Goal: Task Accomplishment & Management: Manage account settings

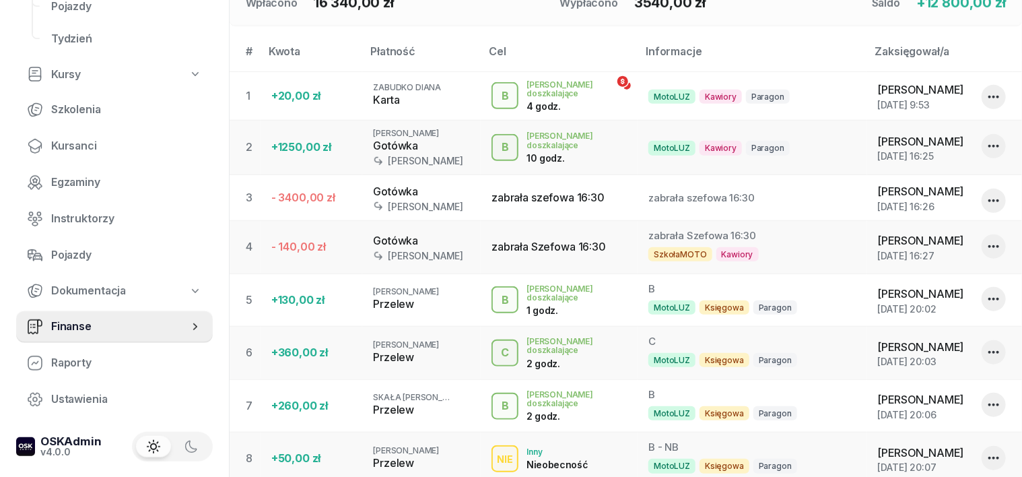
scroll to position [505, 0]
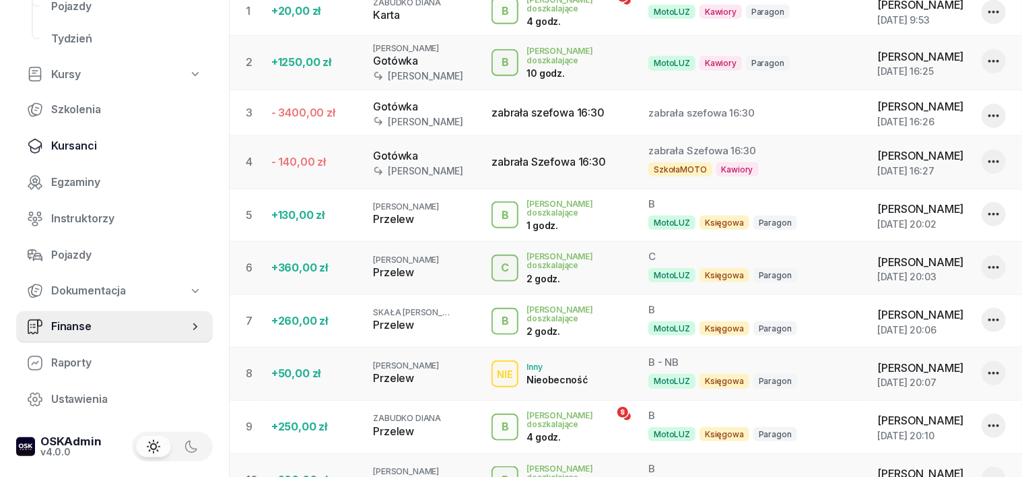
click at [82, 153] on span "Kursanci" at bounding box center [126, 146] width 151 height 18
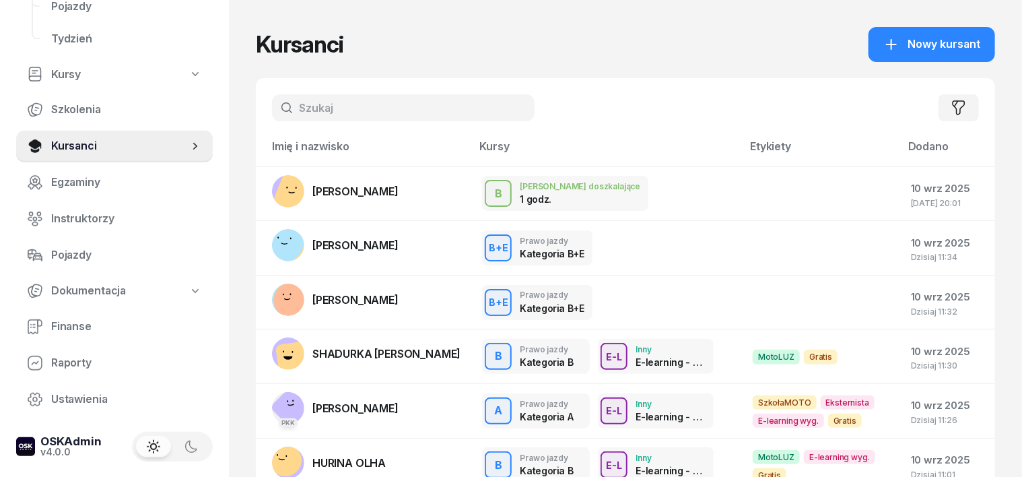
click at [275, 113] on input "text" at bounding box center [403, 107] width 263 height 27
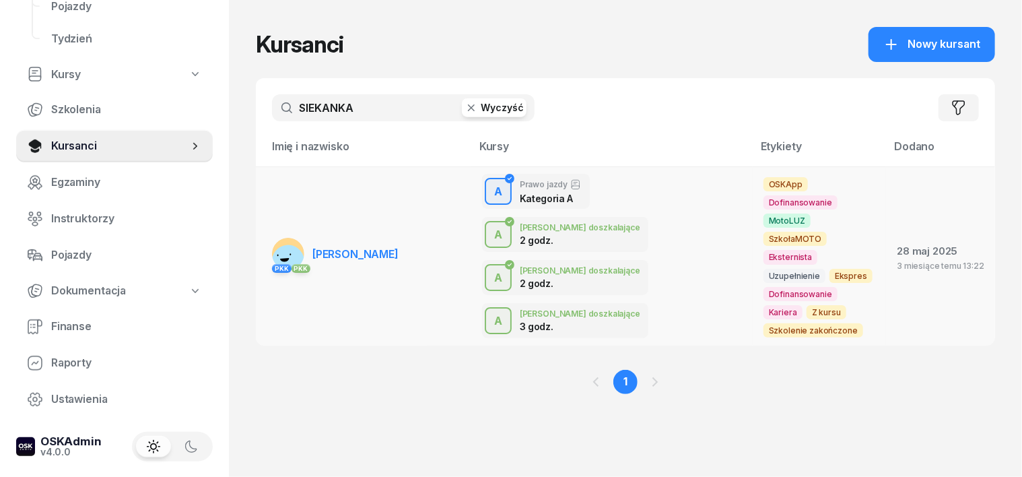
type input "SIEKANKA"
click at [272, 259] on div "PKK PKK" at bounding box center [288, 268] width 32 height 18
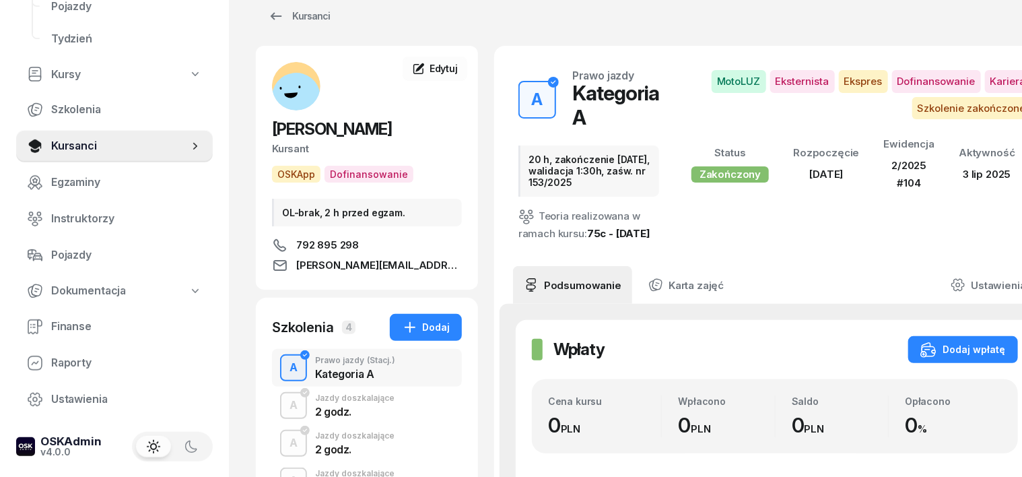
scroll to position [83, 0]
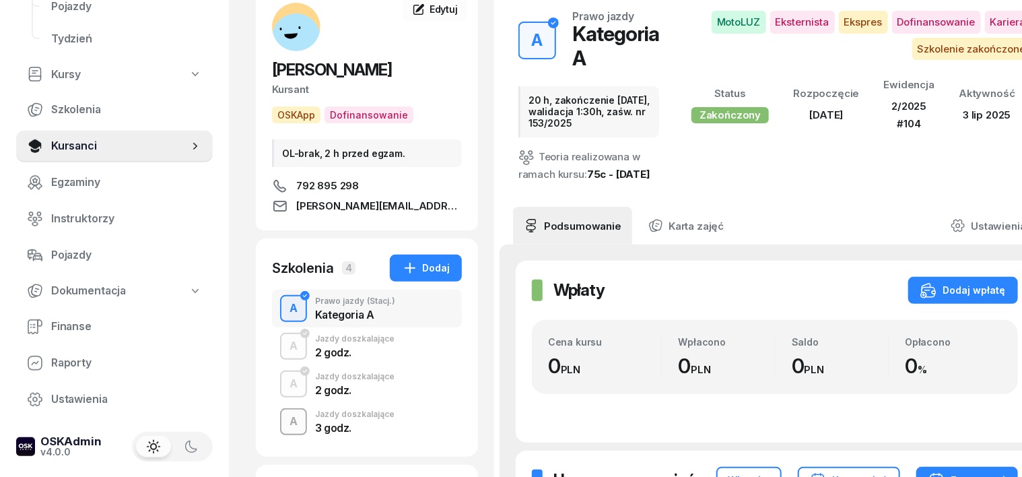
click at [284, 419] on div "A" at bounding box center [293, 421] width 19 height 23
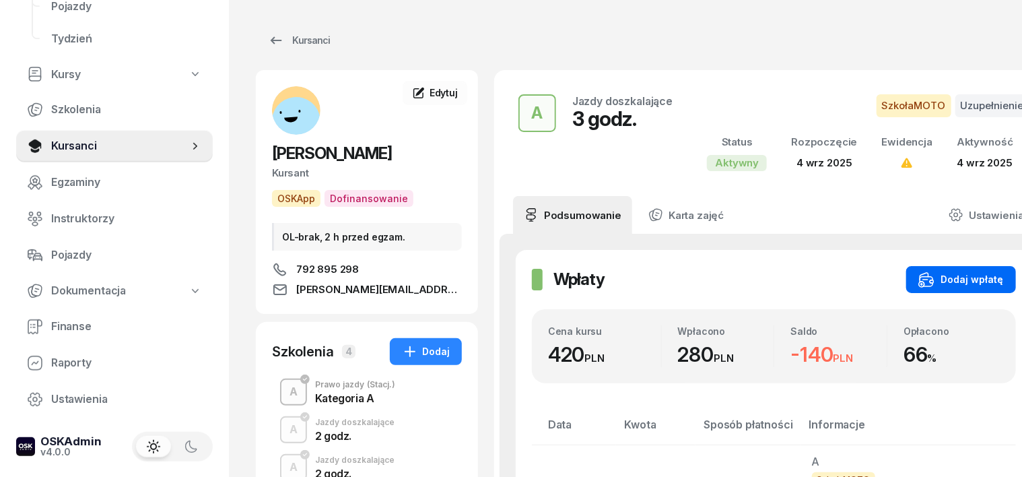
click at [931, 278] on div "Dodaj wpłatę" at bounding box center [961, 279] width 86 height 16
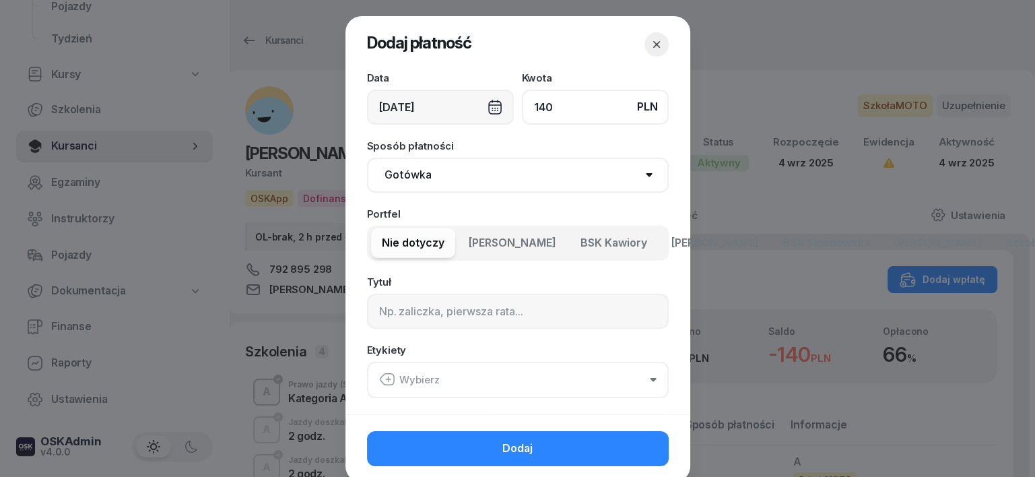
type input "140"
click at [409, 176] on select "Gotówka Karta Przelew Płatności online BLIK" at bounding box center [518, 175] width 302 height 35
select select "transfer"
click at [367, 158] on select "Gotówka Karta Przelew Płatności online BLIK" at bounding box center [518, 175] width 302 height 35
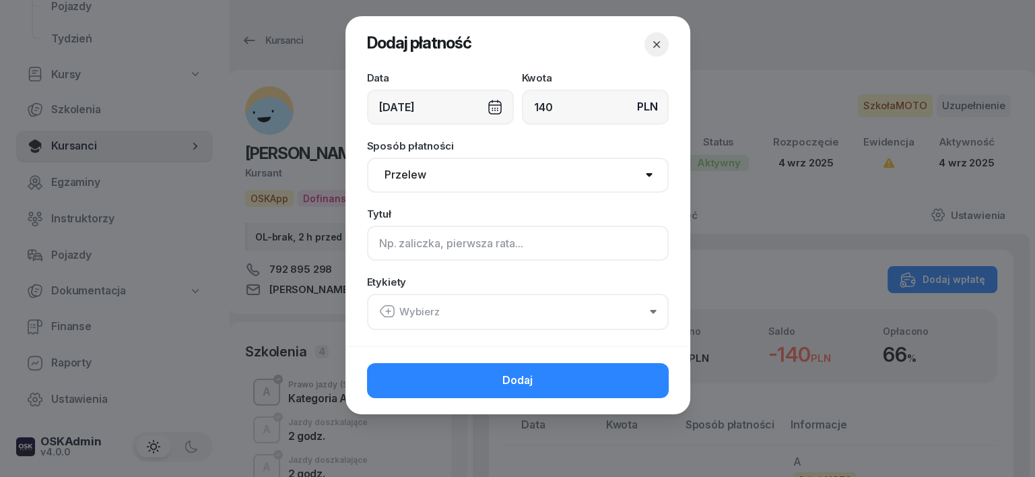
click at [382, 240] on input at bounding box center [518, 243] width 302 height 35
type input "A"
click at [390, 314] on icon "button" at bounding box center [387, 311] width 16 height 16
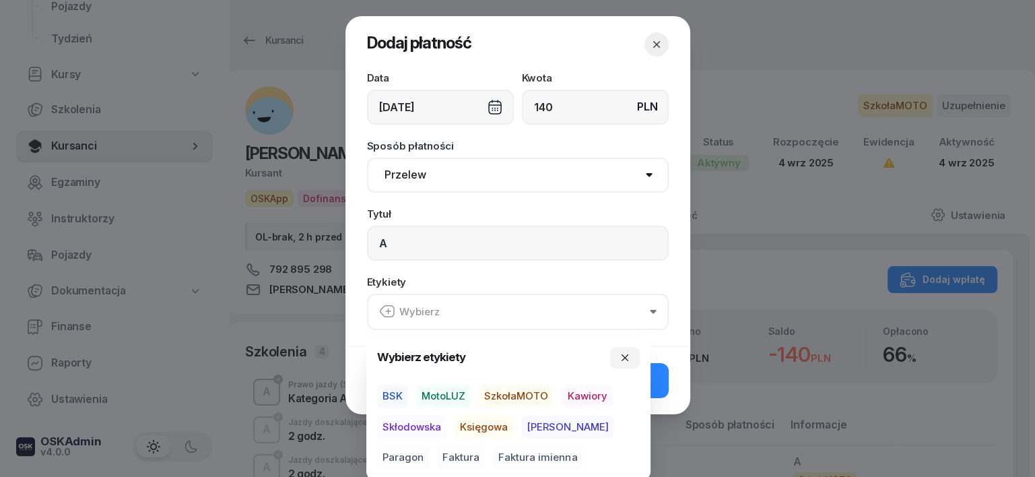
click at [505, 399] on span "SzkołaMOTO" at bounding box center [516, 395] width 75 height 23
drag, startPoint x: 530, startPoint y: 425, endPoint x: 545, endPoint y: 430, distance: 16.0
click at [537, 427] on span "[PERSON_NAME]" at bounding box center [567, 426] width 92 height 23
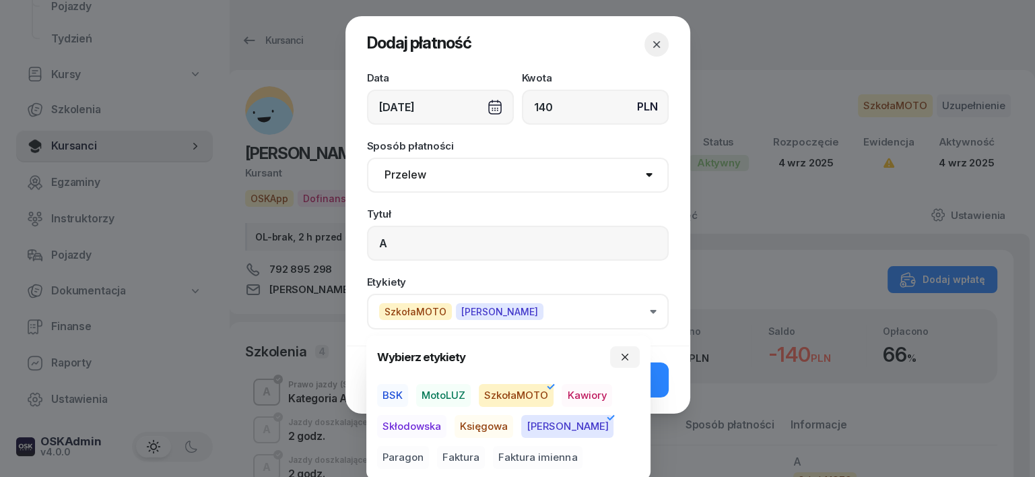
drag, startPoint x: 576, startPoint y: 425, endPoint x: 605, endPoint y: 432, distance: 30.2
click at [429, 446] on span "Paragon" at bounding box center [403, 457] width 52 height 23
click at [621, 364] on button "button" at bounding box center [625, 357] width 30 height 22
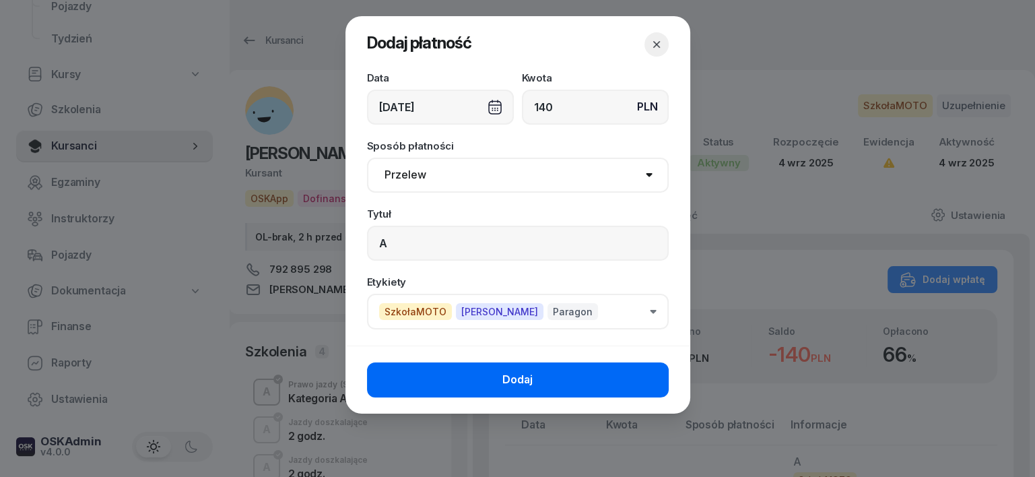
click at [644, 393] on button "Dodaj" at bounding box center [518, 379] width 302 height 35
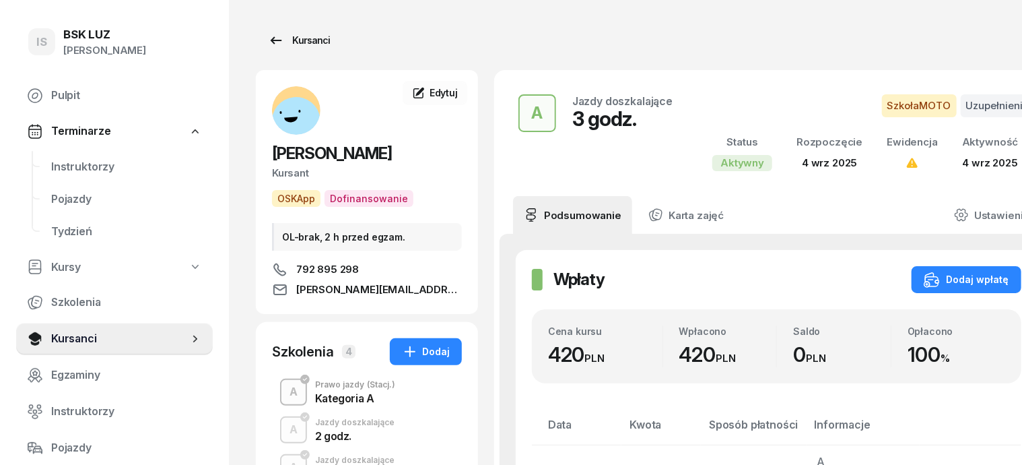
click at [292, 41] on div "Kursanci" at bounding box center [299, 40] width 62 height 16
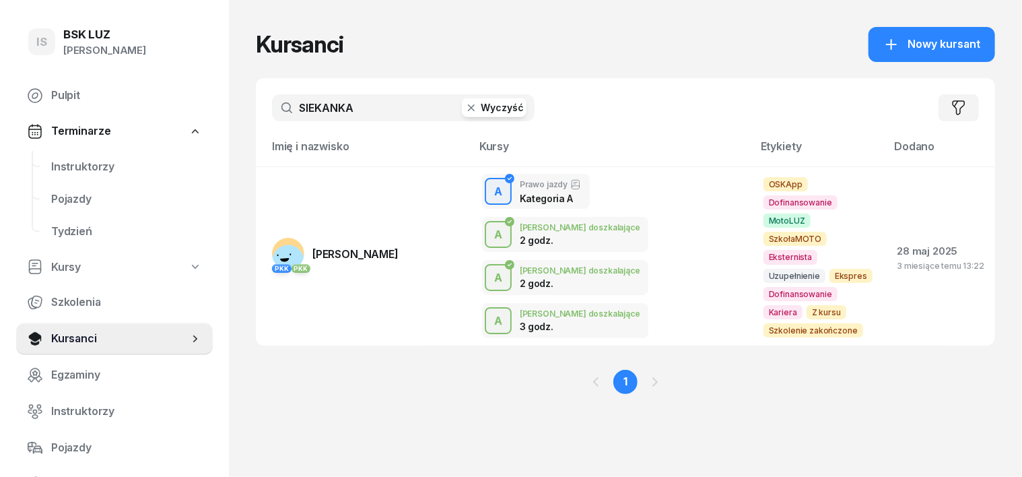
click at [465, 109] on icon "button" at bounding box center [471, 107] width 13 height 13
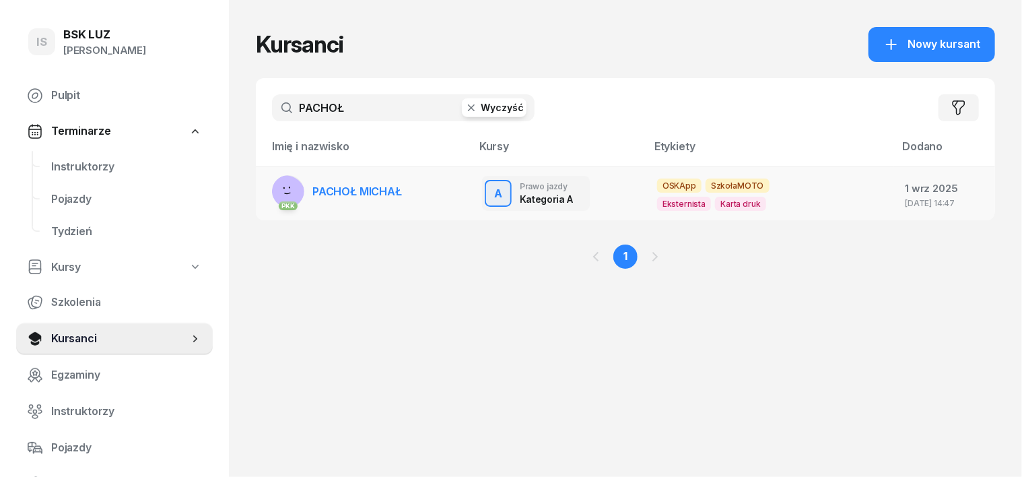
type input "PACHOŁ"
click at [266, 189] on rect at bounding box center [286, 194] width 52 height 52
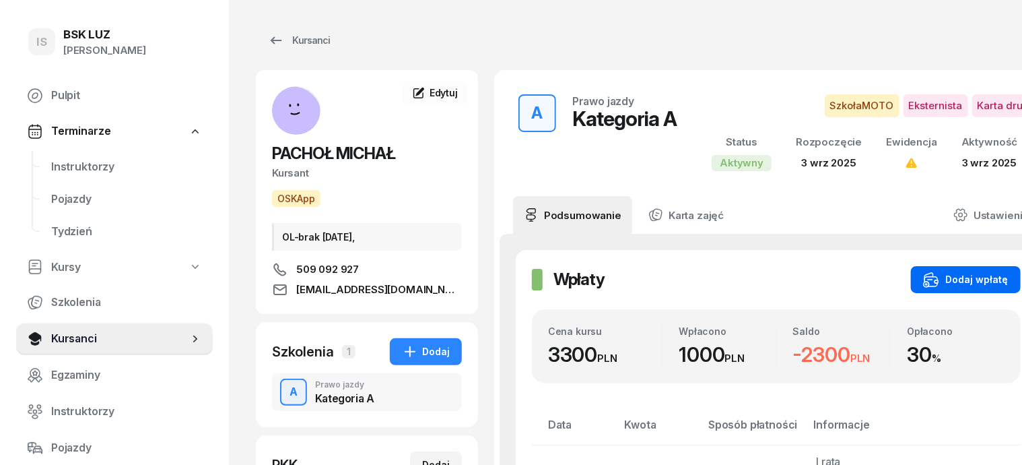
click at [950, 283] on div "Dodaj wpłatę" at bounding box center [966, 279] width 86 height 16
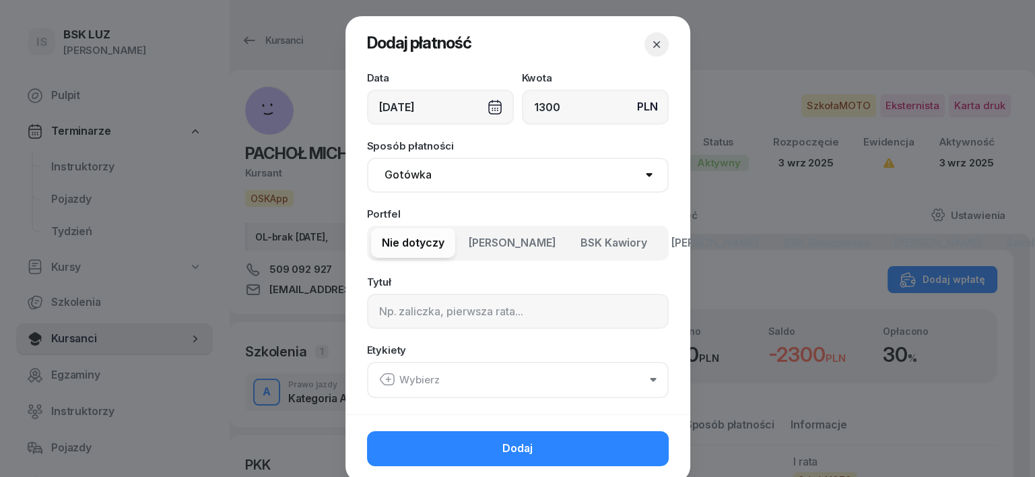
type input "1300"
click at [413, 178] on select "Gotówka Karta Przelew Płatności online BLIK" at bounding box center [518, 175] width 302 height 35
select select "transfer"
click at [367, 158] on select "Gotówka Karta Przelew Płatności online BLIK" at bounding box center [518, 175] width 302 height 35
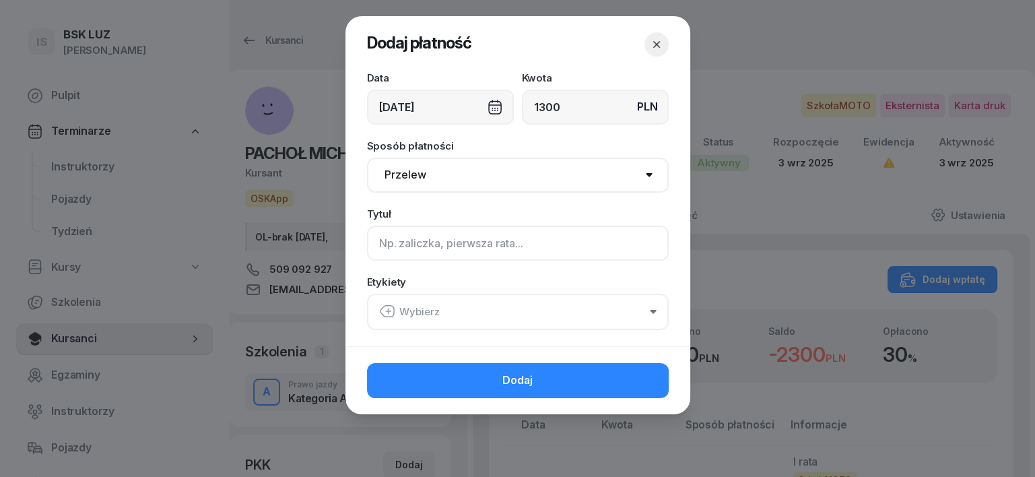
click at [397, 246] on input at bounding box center [518, 243] width 302 height 35
type input "A"
click at [386, 311] on icon "button" at bounding box center [387, 311] width 16 height 16
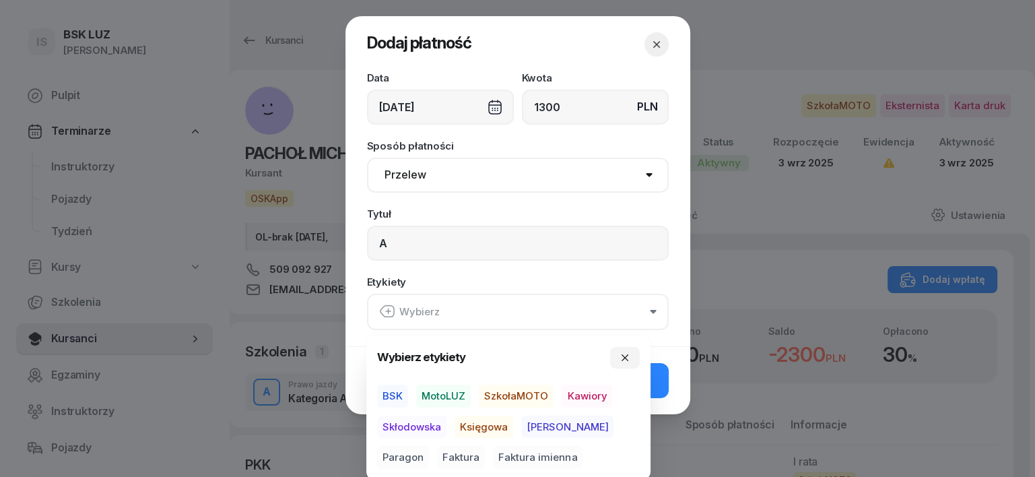
click at [512, 396] on span "SzkołaMOTO" at bounding box center [516, 395] width 75 height 23
click at [539, 428] on span "[PERSON_NAME]" at bounding box center [567, 426] width 92 height 23
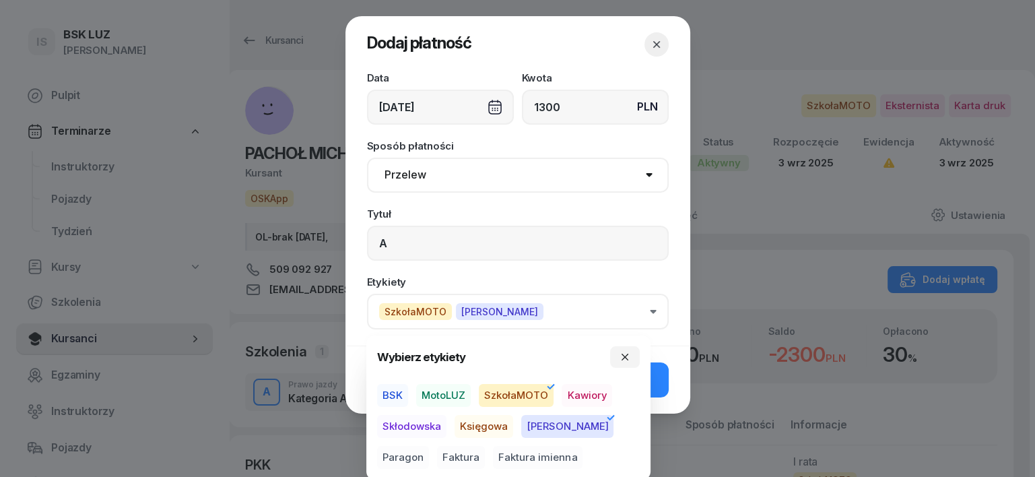
click at [429, 446] on span "Paragon" at bounding box center [403, 457] width 52 height 23
drag, startPoint x: 622, startPoint y: 359, endPoint x: 660, endPoint y: 372, distance: 40.7
click at [623, 361] on icon "button" at bounding box center [624, 356] width 11 height 11
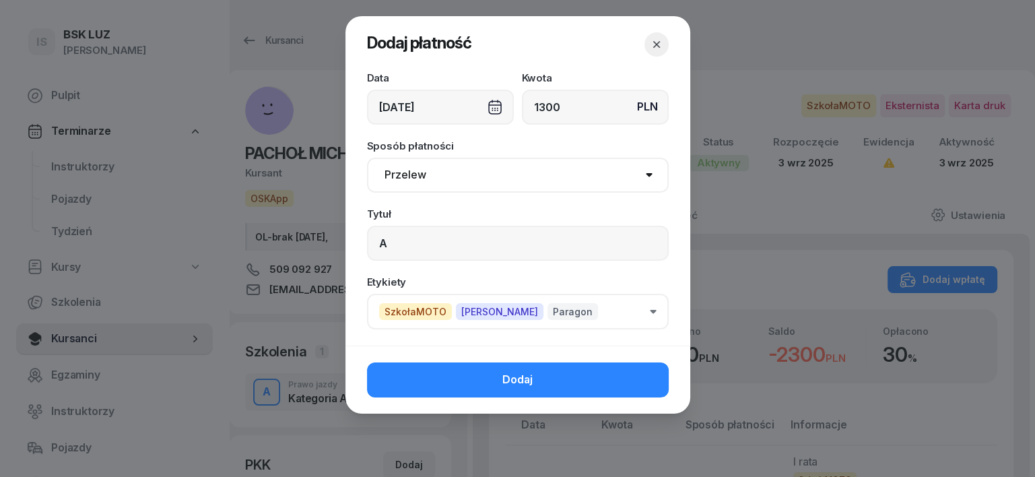
click at [647, 386] on button "Dodaj" at bounding box center [518, 379] width 302 height 35
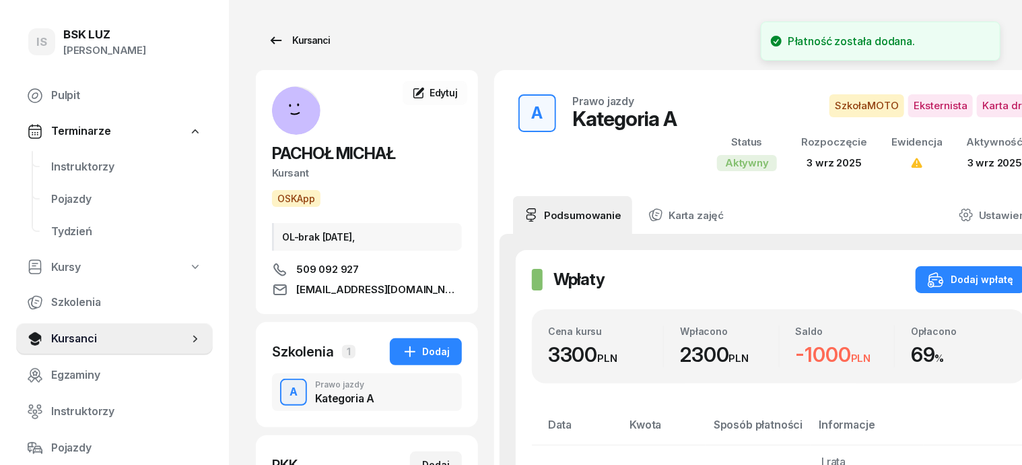
click at [285, 40] on div "Kursanci" at bounding box center [299, 40] width 62 height 16
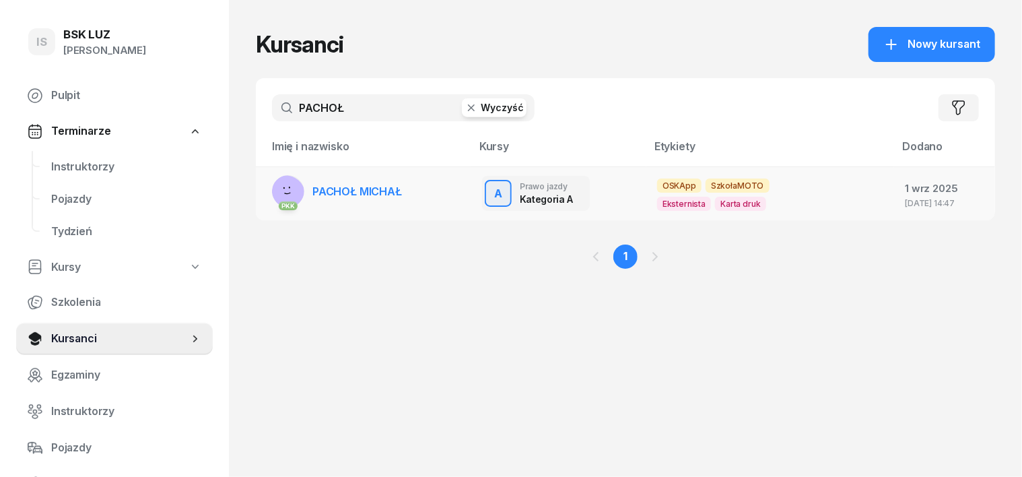
click at [267, 191] on rect at bounding box center [286, 194] width 52 height 52
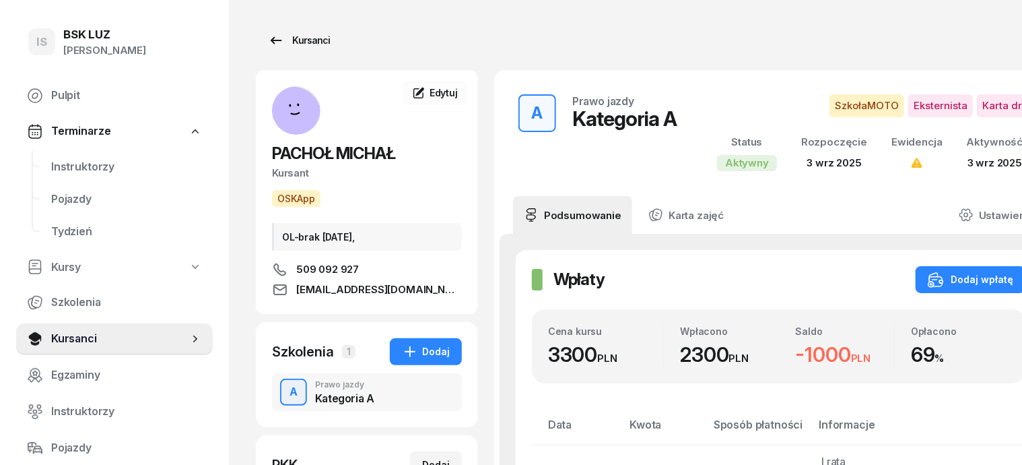
click at [293, 38] on div "Kursanci" at bounding box center [299, 40] width 62 height 16
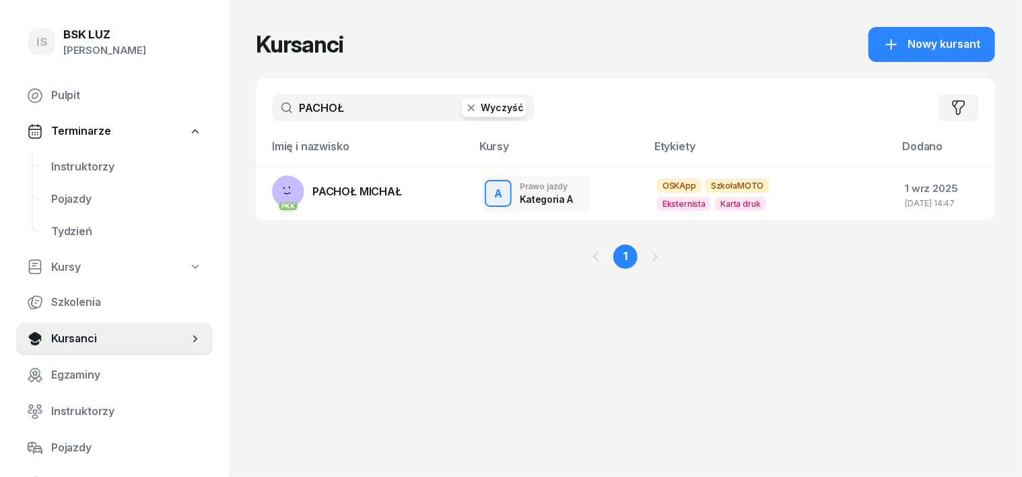
click at [465, 108] on icon "button" at bounding box center [471, 107] width 13 height 13
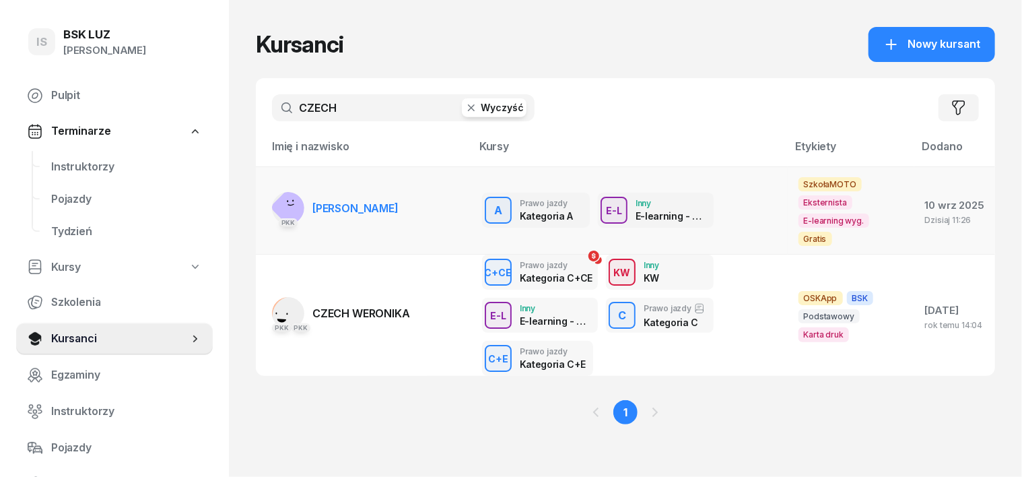
type input "CZECH"
click at [270, 199] on rect at bounding box center [293, 207] width 46 height 46
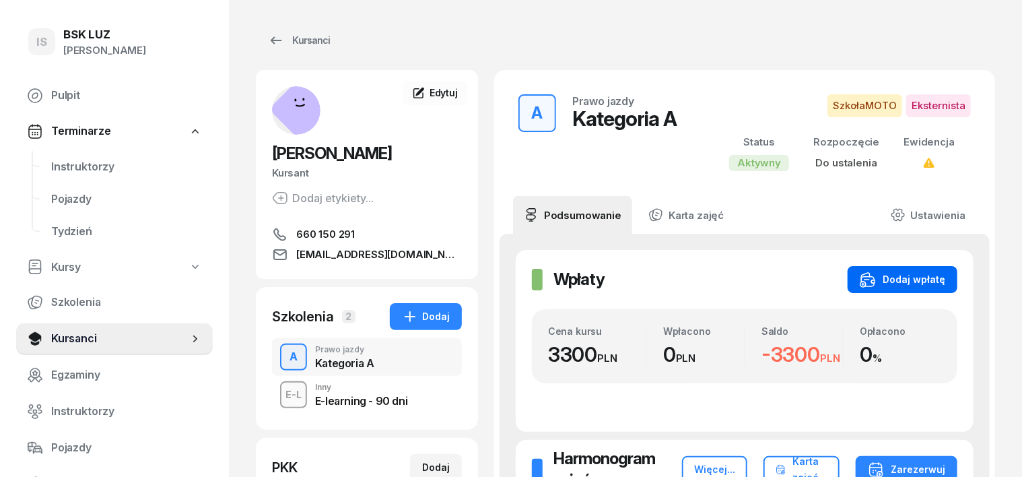
click at [945, 283] on div "Dodaj wpłatę" at bounding box center [903, 279] width 86 height 16
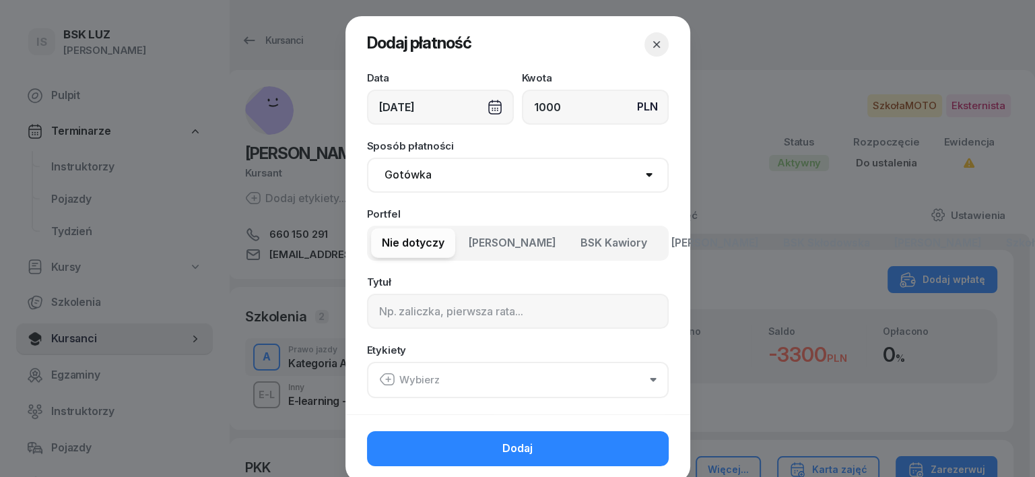
type input "1000"
click at [412, 178] on select "Gotówka Karta Przelew Płatności online BLIK" at bounding box center [518, 175] width 302 height 35
select select "transfer"
click at [367, 158] on select "Gotówka Karta Przelew Płatności online BLIK" at bounding box center [518, 175] width 302 height 35
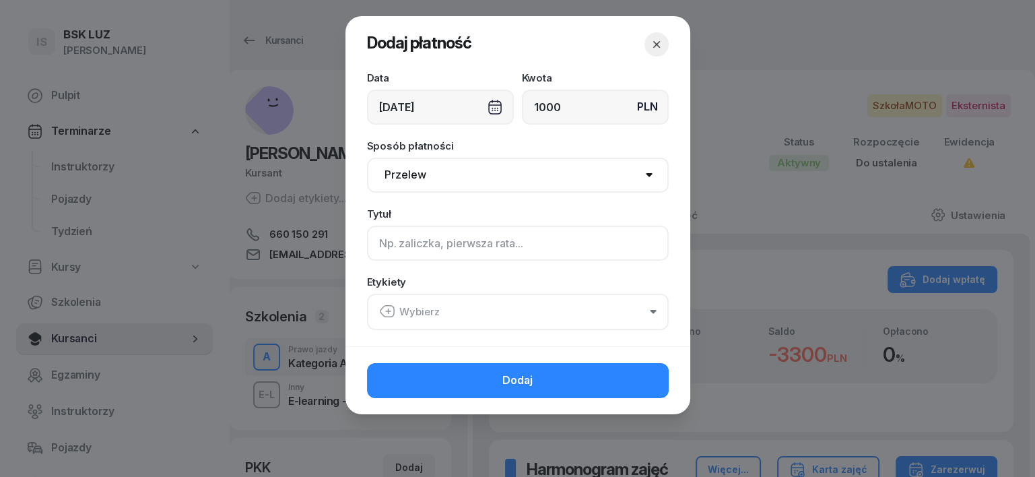
click at [384, 242] on input at bounding box center [518, 243] width 302 height 35
type input "A"
drag, startPoint x: 387, startPoint y: 312, endPoint x: 386, endPoint y: 302, distance: 9.4
click at [386, 304] on icon "button" at bounding box center [387, 311] width 16 height 16
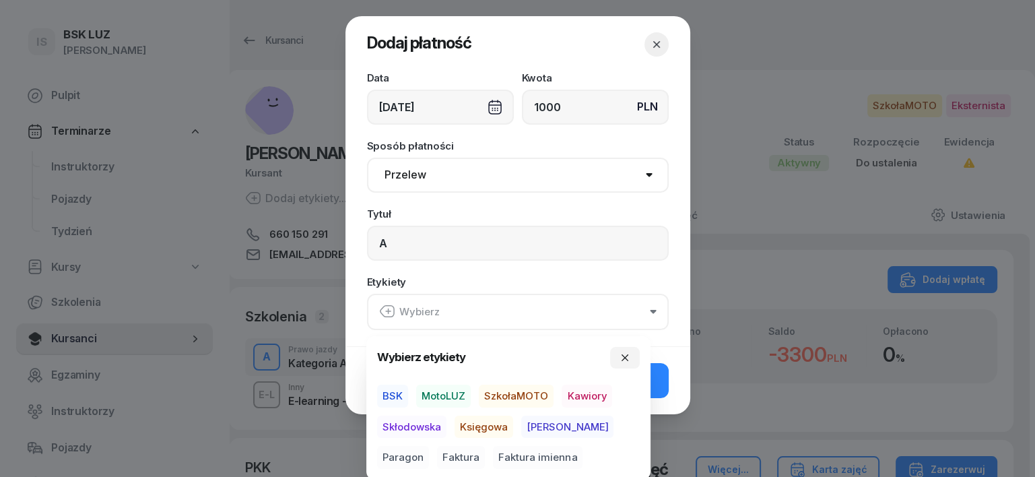
click at [536, 392] on span "SzkołaMOTO" at bounding box center [516, 395] width 75 height 23
drag, startPoint x: 541, startPoint y: 427, endPoint x: 486, endPoint y: 450, distance: 59.8
click at [540, 428] on span "[PERSON_NAME]" at bounding box center [567, 426] width 92 height 23
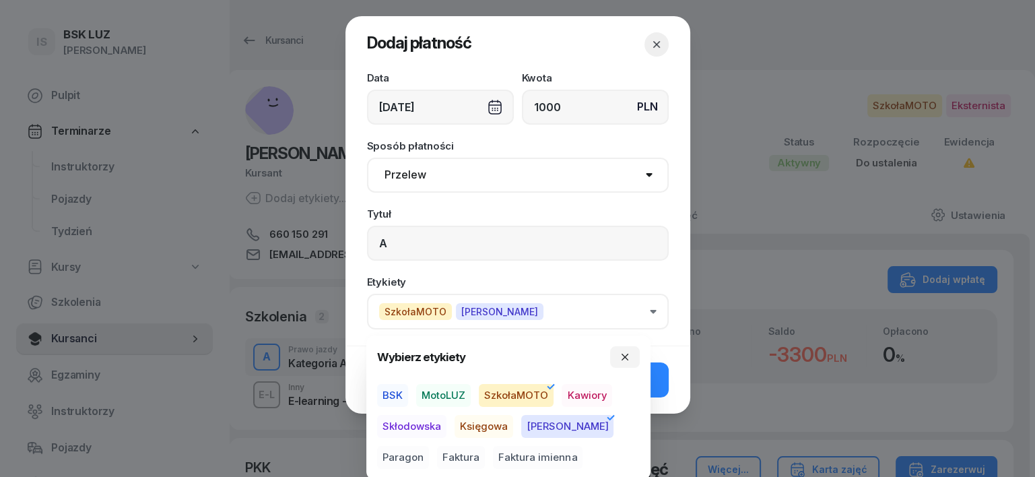
drag, startPoint x: 391, startPoint y: 460, endPoint x: 602, endPoint y: 434, distance: 212.3
click at [633, 432] on div "BSK MotoLUZ SzkołaMOTO Kawiory Skłodowska Księgowa [PERSON_NAME] Faktura Faktur…" at bounding box center [508, 426] width 263 height 84
click at [429, 446] on span "Paragon" at bounding box center [403, 457] width 52 height 23
click at [627, 355] on icon "button" at bounding box center [624, 356] width 11 height 11
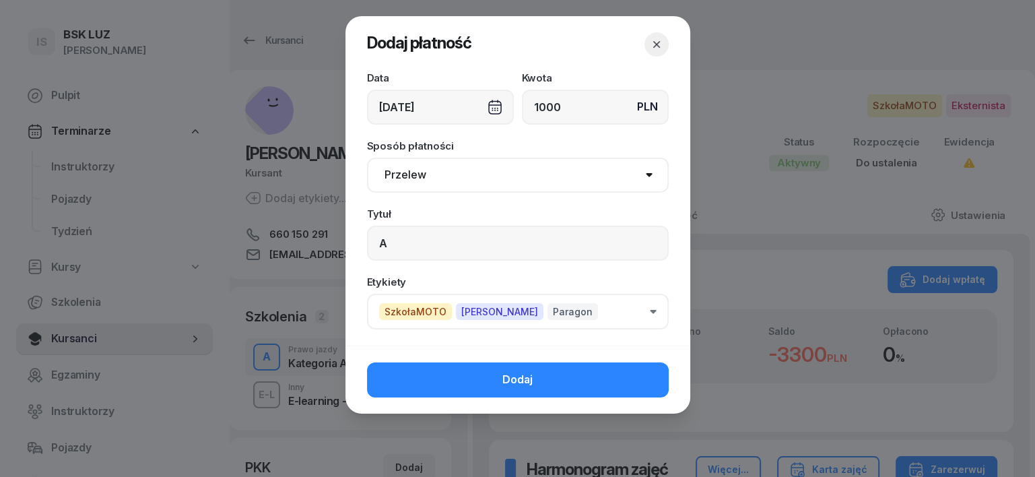
click at [617, 388] on button "Dodaj" at bounding box center [518, 379] width 302 height 35
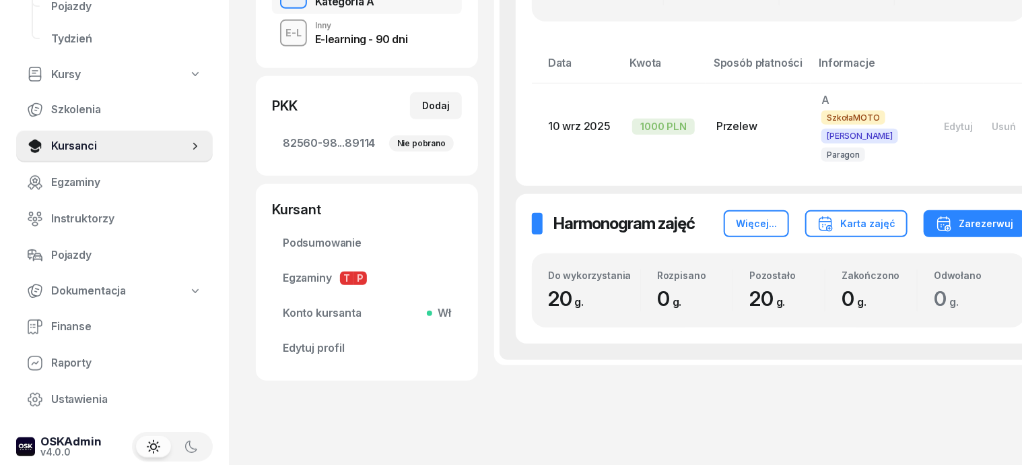
scroll to position [376, 0]
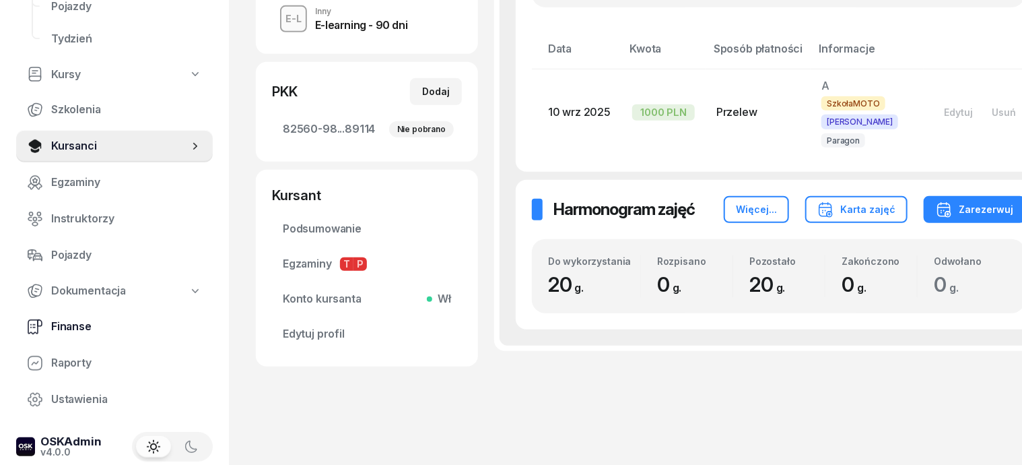
click at [75, 318] on span "Finanse" at bounding box center [126, 327] width 151 height 18
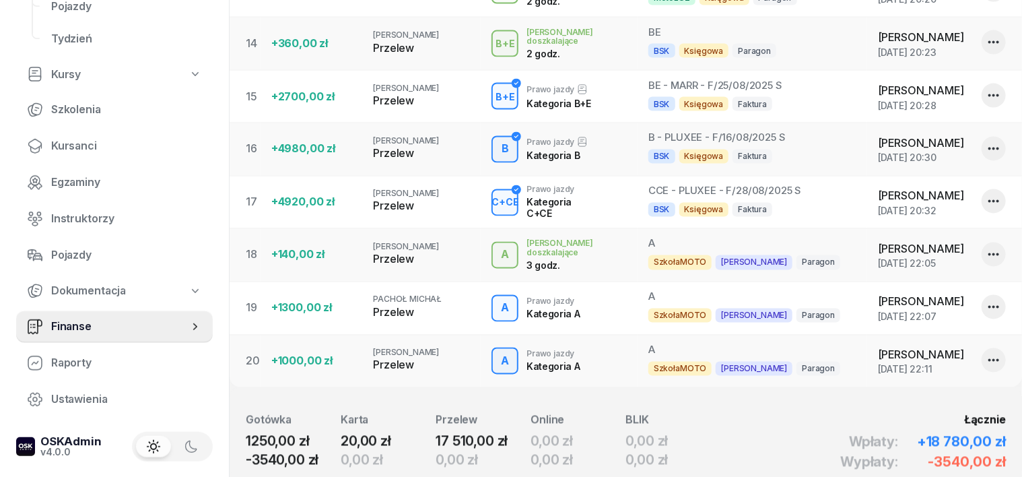
scroll to position [1178, 0]
